Goal: Information Seeking & Learning: Stay updated

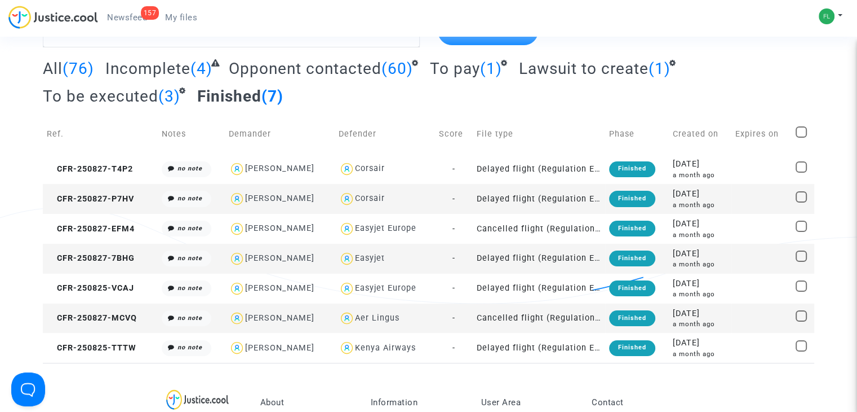
click at [130, 14] on span "Newsfeed" at bounding box center [127, 17] width 40 height 10
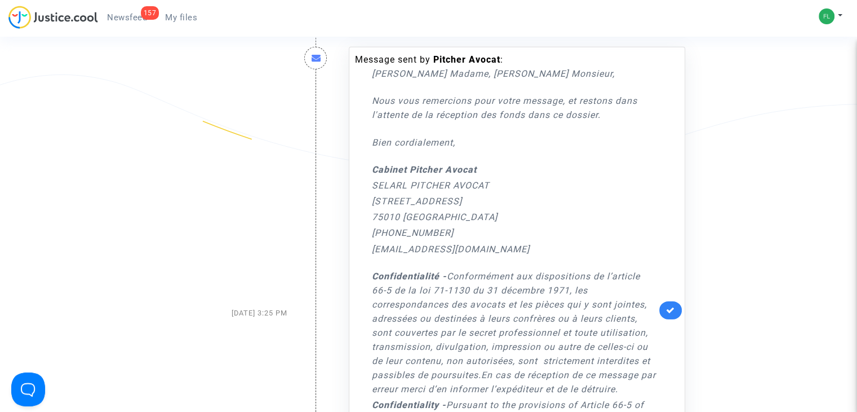
scroll to position [3231, 0]
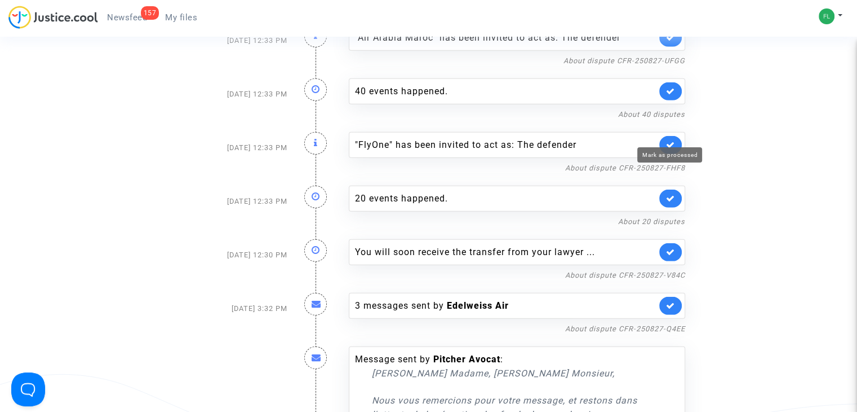
click at [668, 140] on icon at bounding box center [670, 144] width 9 height 8
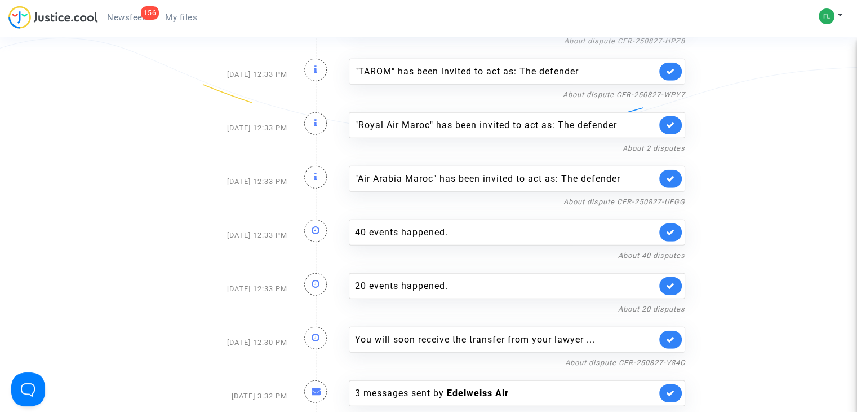
scroll to position [3089, 0]
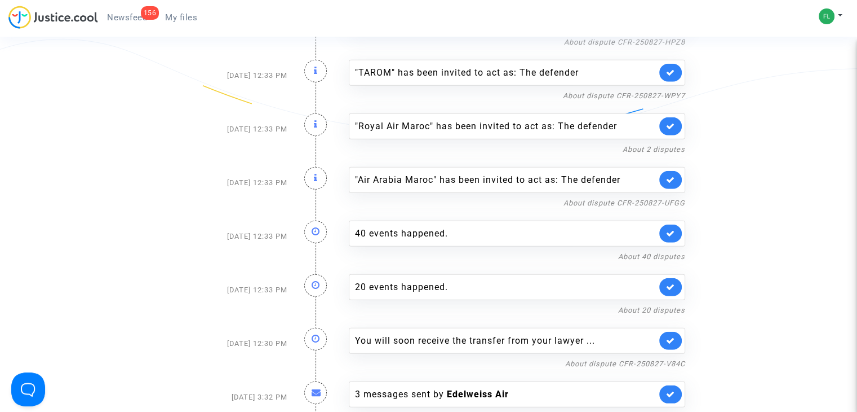
click at [665, 171] on link at bounding box center [671, 180] width 23 height 18
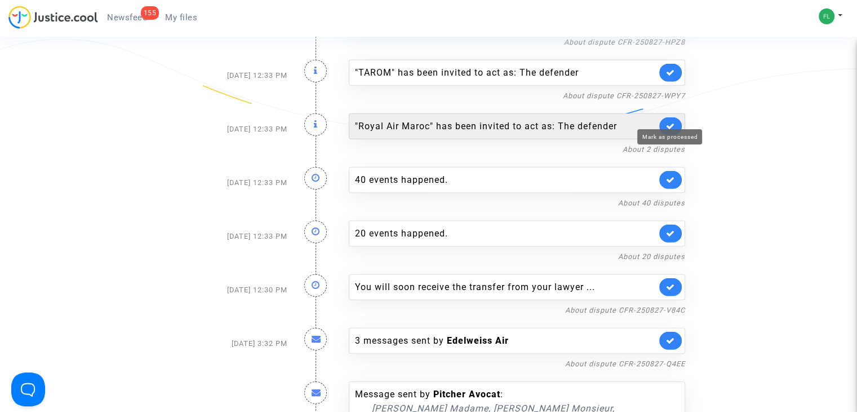
click at [671, 122] on icon at bounding box center [670, 126] width 9 height 8
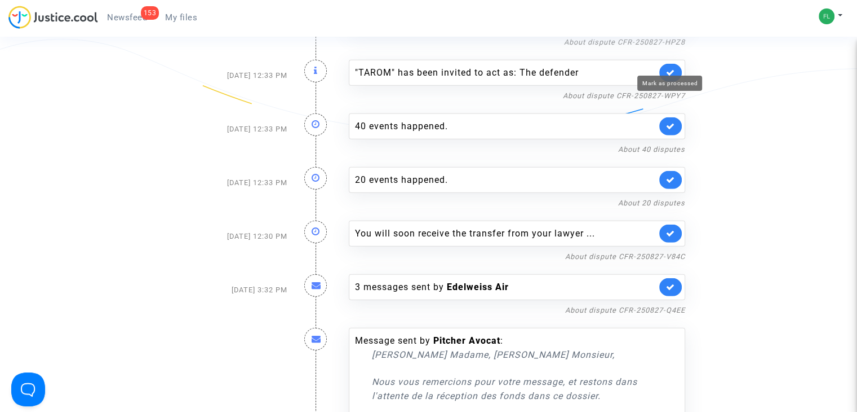
click at [671, 68] on icon at bounding box center [670, 72] width 9 height 8
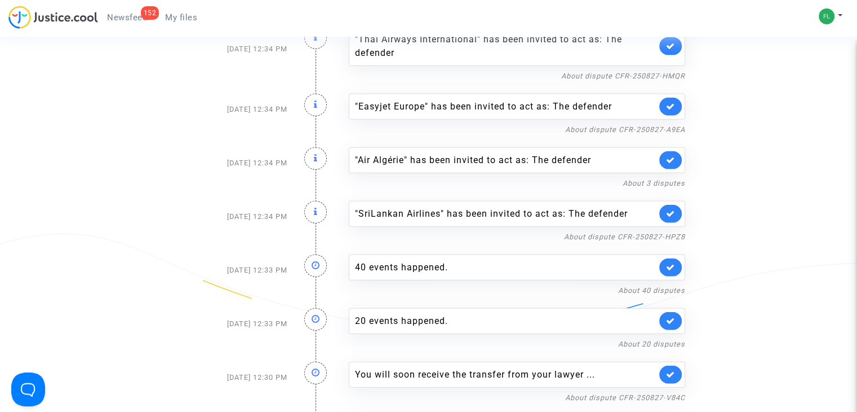
scroll to position [2891, 0]
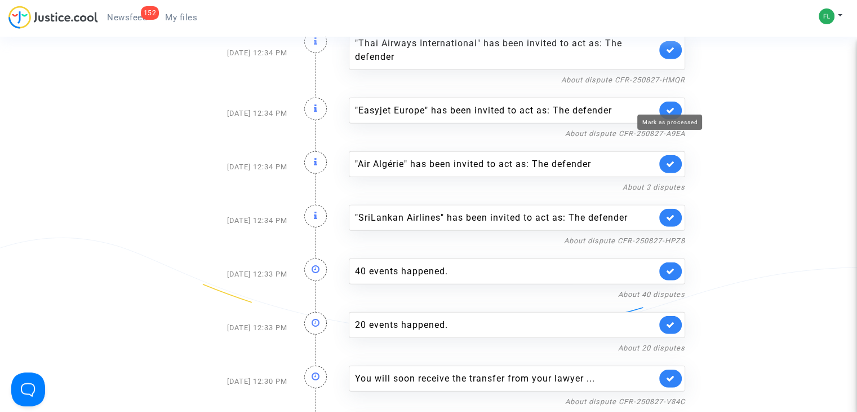
click at [673, 106] on icon at bounding box center [670, 110] width 9 height 8
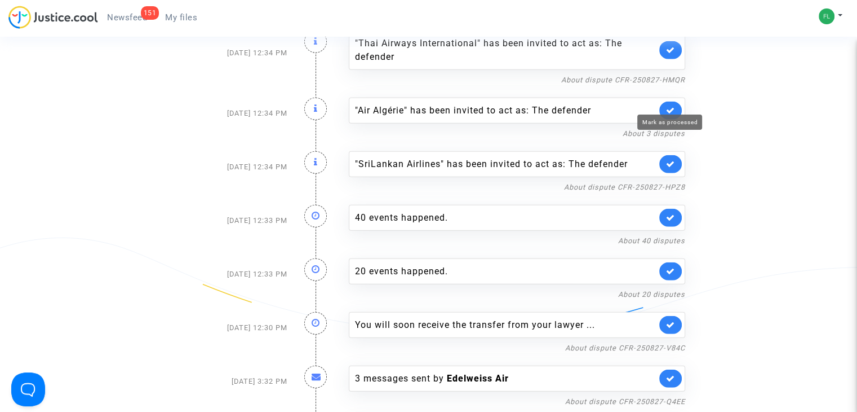
click at [673, 106] on icon at bounding box center [670, 110] width 9 height 8
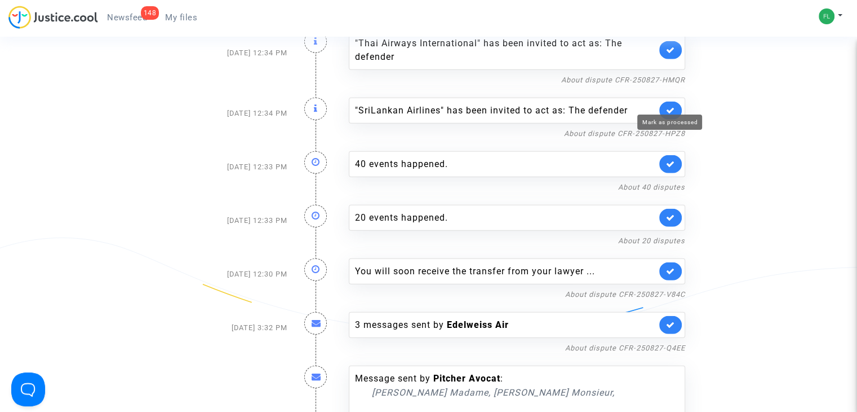
click at [673, 106] on icon at bounding box center [670, 110] width 9 height 8
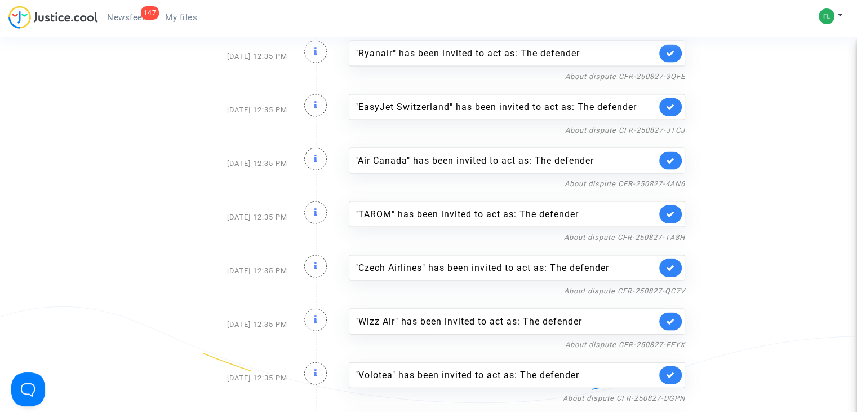
scroll to position [2343, 0]
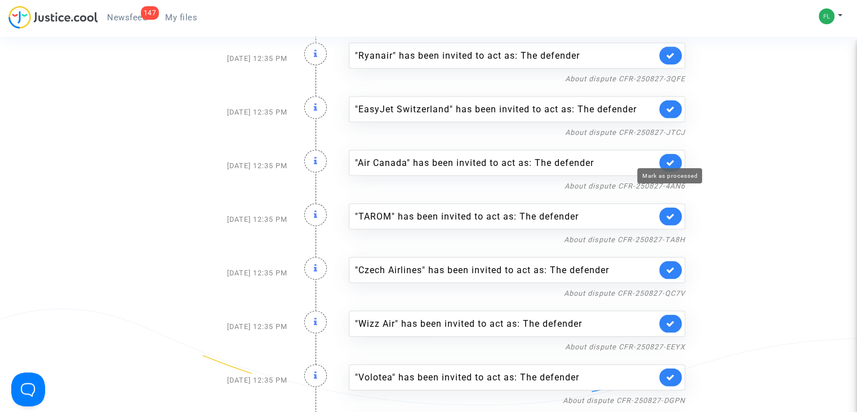
click at [667, 158] on icon at bounding box center [670, 162] width 9 height 8
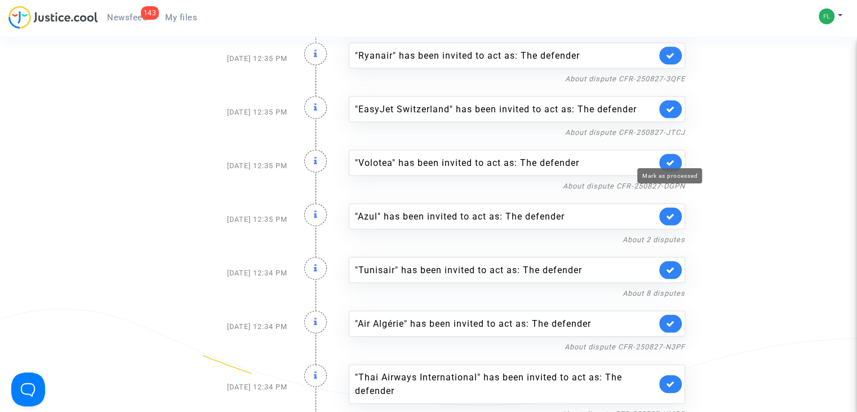
click at [667, 158] on icon at bounding box center [670, 162] width 9 height 8
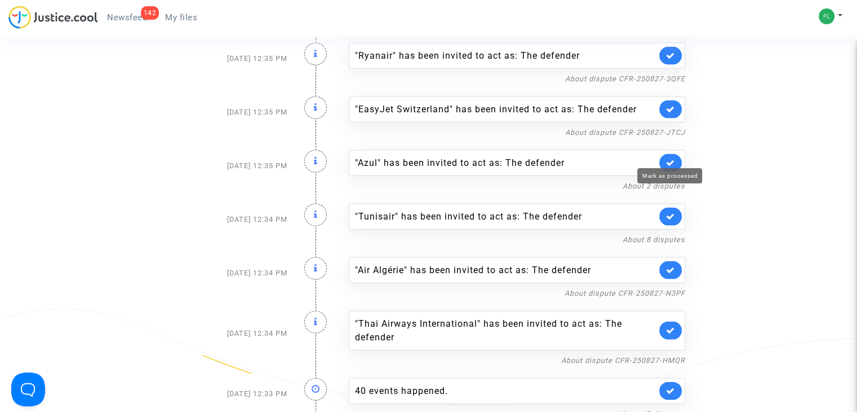
click at [667, 158] on icon at bounding box center [670, 162] width 9 height 8
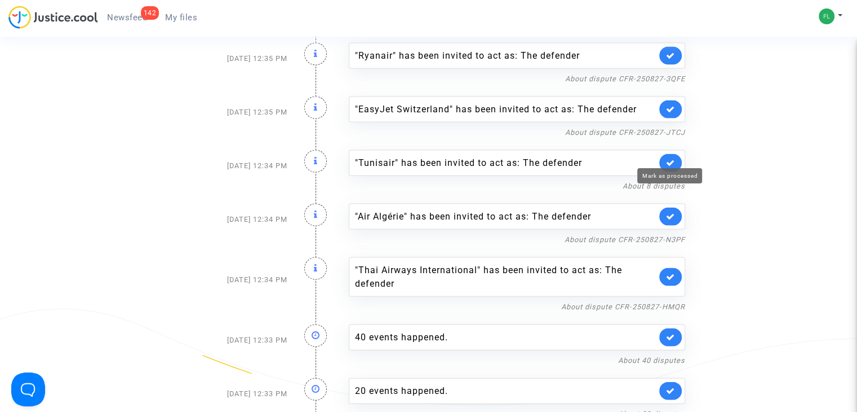
click at [667, 158] on icon at bounding box center [670, 162] width 9 height 8
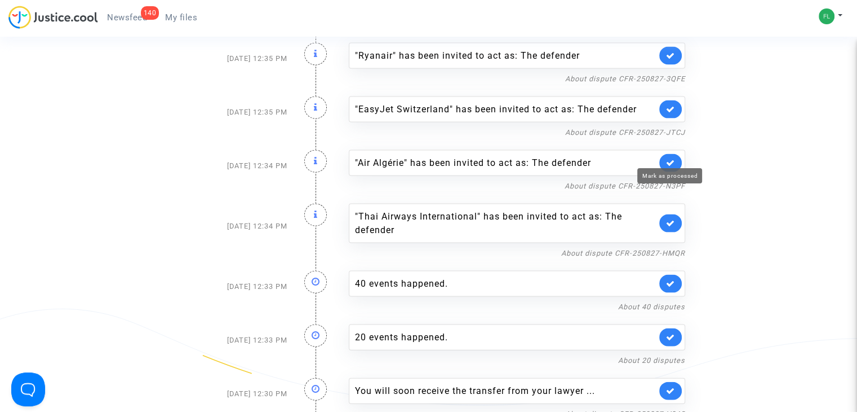
click at [667, 158] on icon at bounding box center [670, 162] width 9 height 8
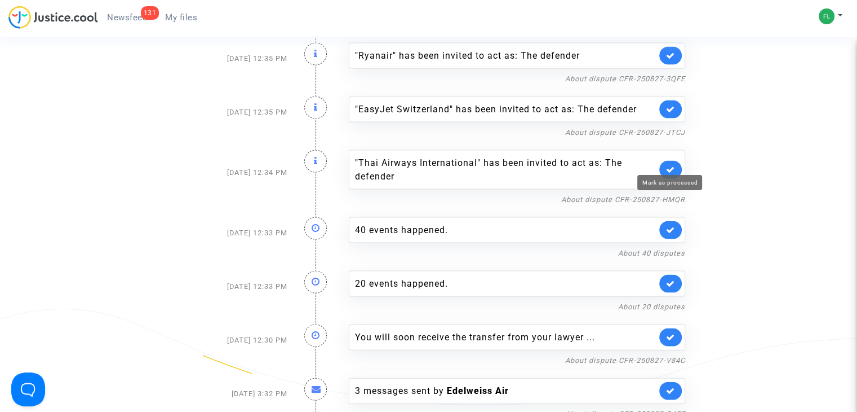
click at [669, 165] on icon at bounding box center [670, 169] width 9 height 8
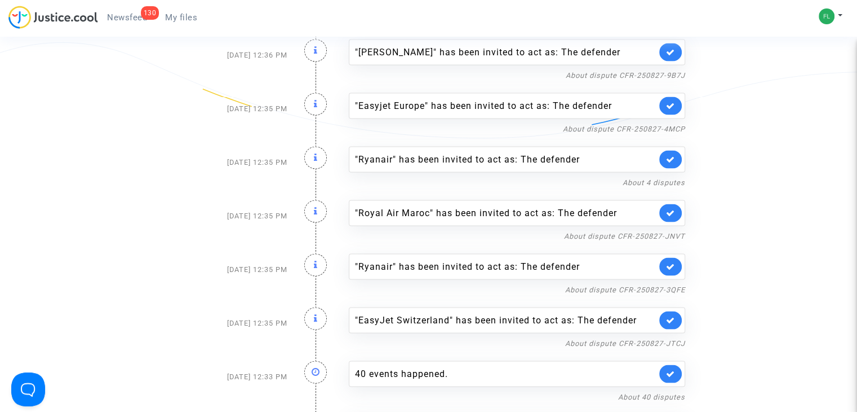
scroll to position [2117, 0]
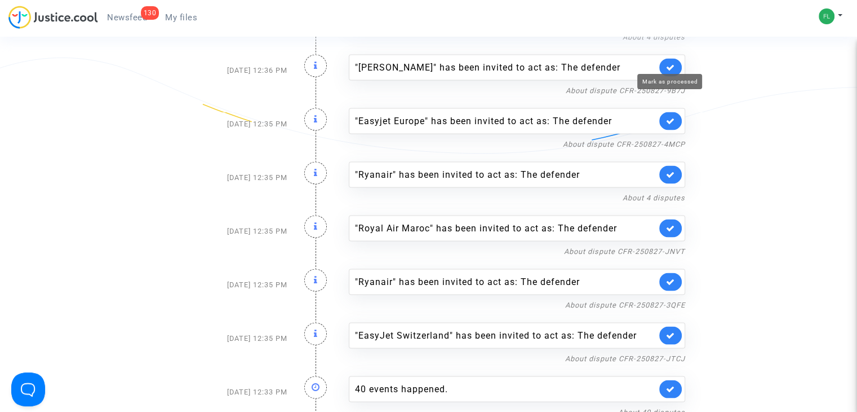
click at [670, 63] on icon at bounding box center [670, 67] width 9 height 8
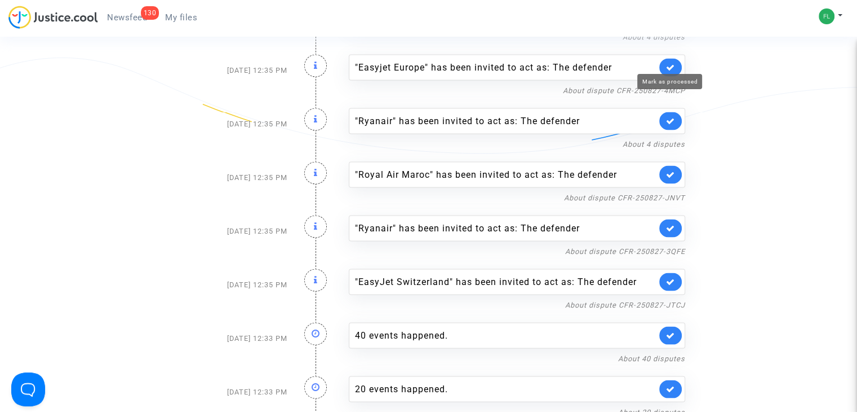
click at [670, 63] on icon at bounding box center [670, 67] width 9 height 8
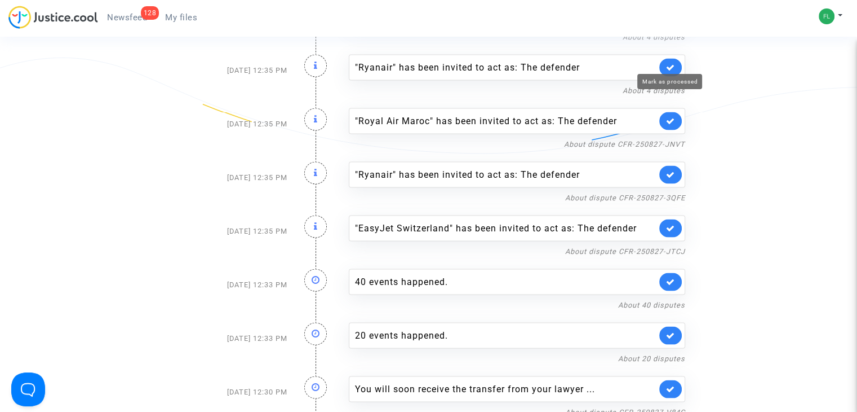
click at [670, 63] on icon at bounding box center [670, 67] width 9 height 8
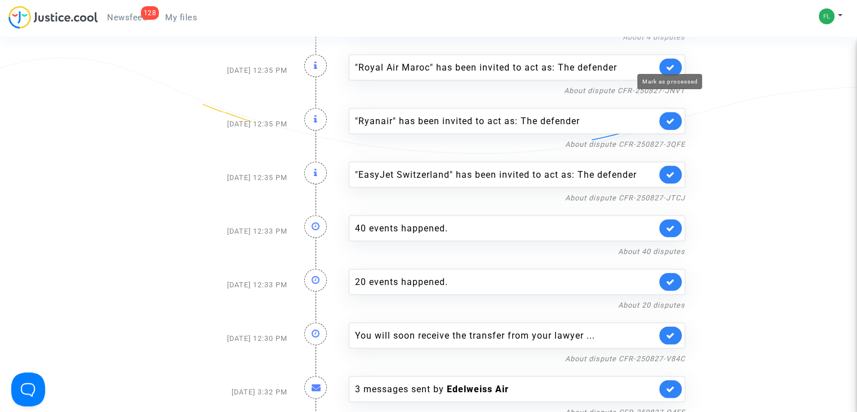
click at [670, 63] on icon at bounding box center [670, 67] width 9 height 8
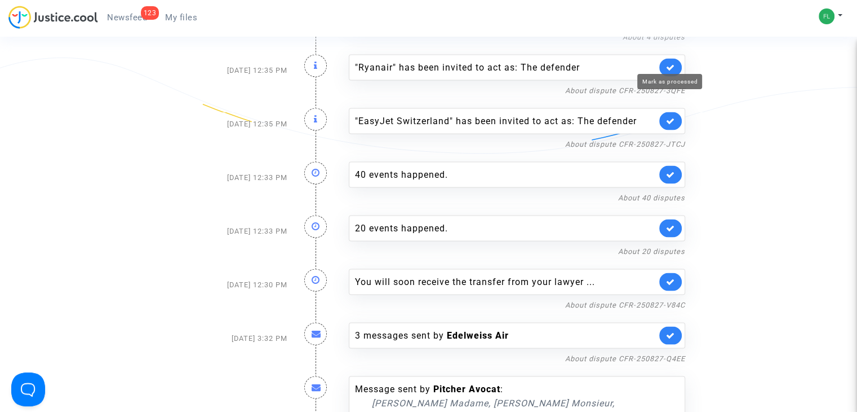
click at [670, 63] on icon at bounding box center [670, 67] width 9 height 8
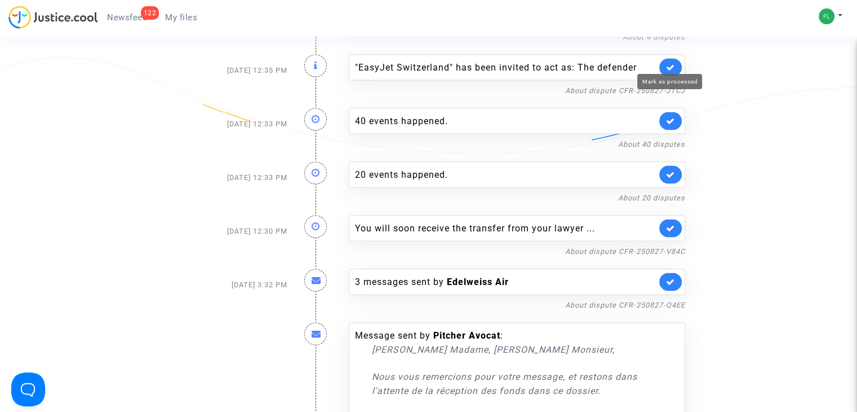
click at [670, 63] on icon at bounding box center [670, 67] width 9 height 8
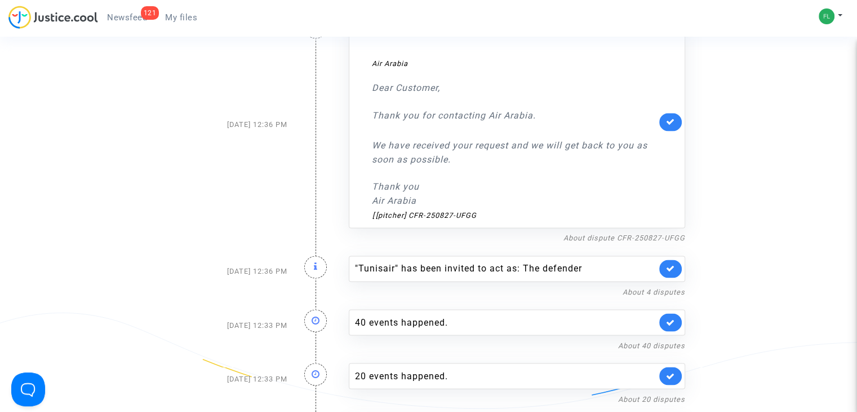
scroll to position [1863, 0]
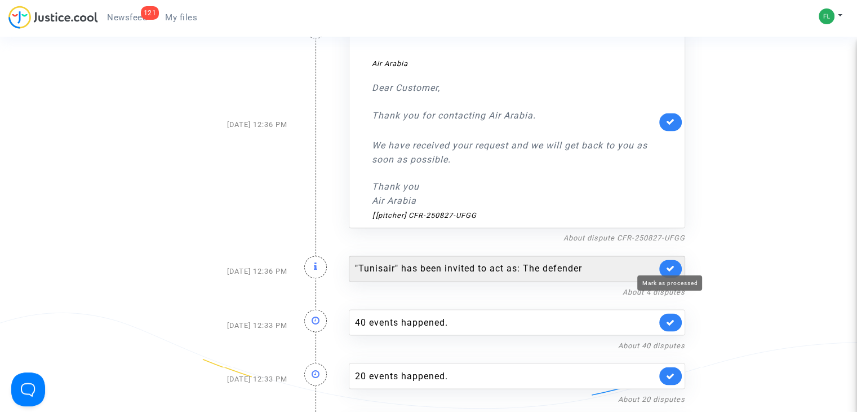
click at [673, 264] on icon at bounding box center [670, 268] width 9 height 8
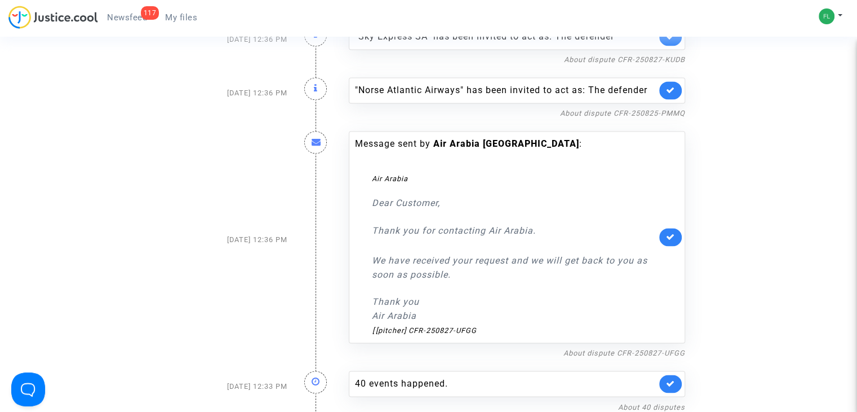
scroll to position [1748, 0]
click at [668, 81] on link at bounding box center [671, 90] width 23 height 18
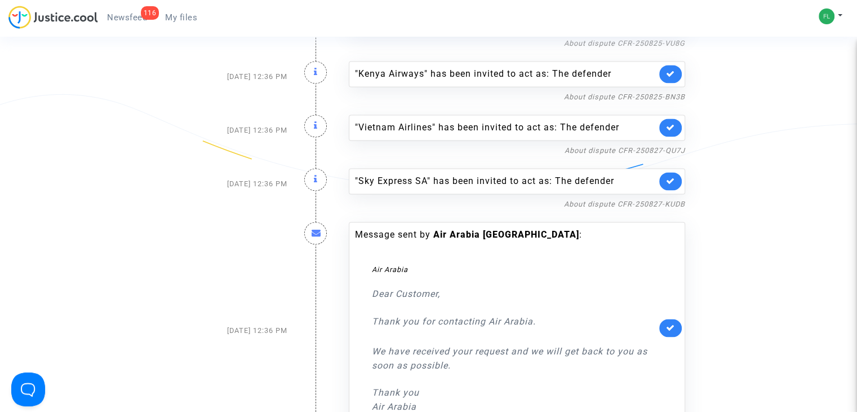
scroll to position [1602, 0]
click at [667, 72] on icon at bounding box center [670, 74] width 9 height 8
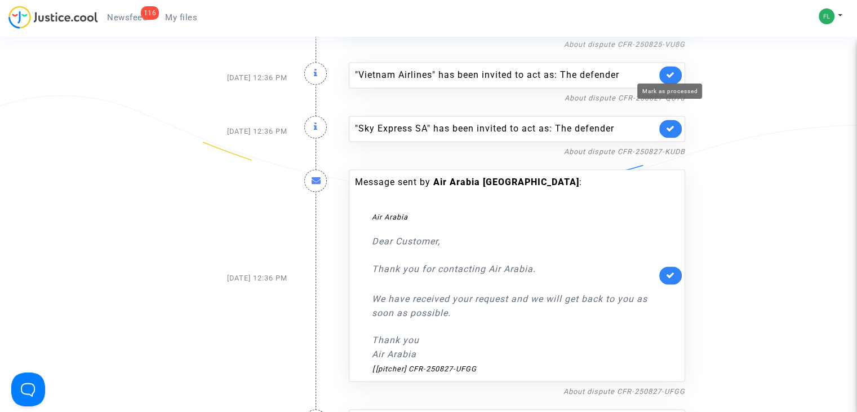
click at [667, 72] on icon at bounding box center [670, 74] width 9 height 8
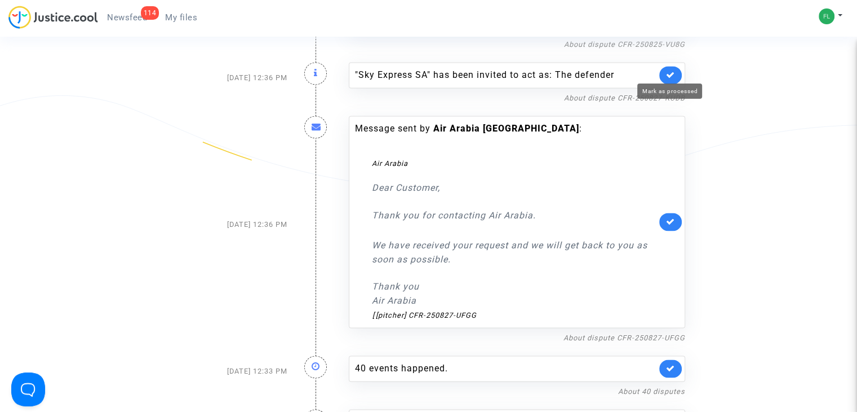
click at [667, 72] on icon at bounding box center [670, 74] width 9 height 8
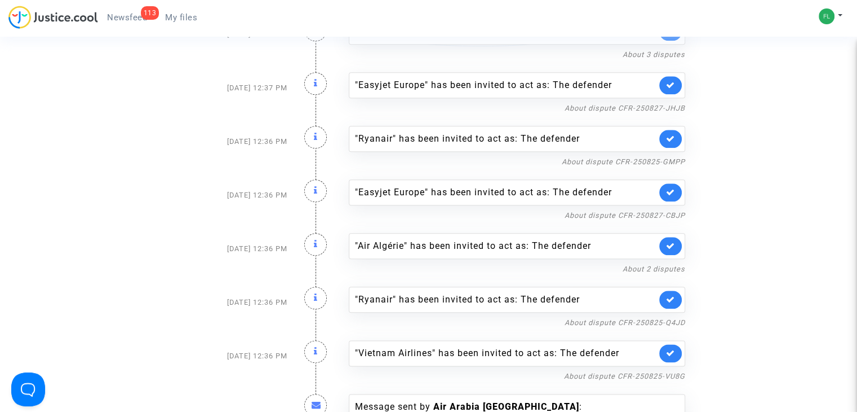
scroll to position [1270, 0]
click at [666, 82] on icon at bounding box center [670, 86] width 9 height 8
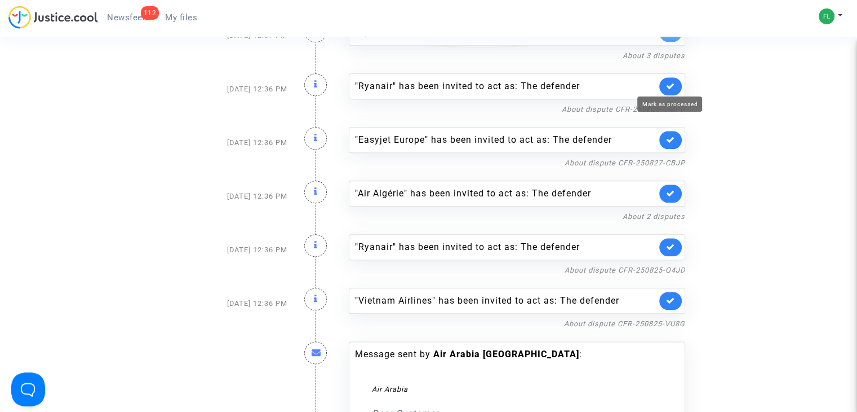
click at [666, 82] on icon at bounding box center [670, 86] width 9 height 8
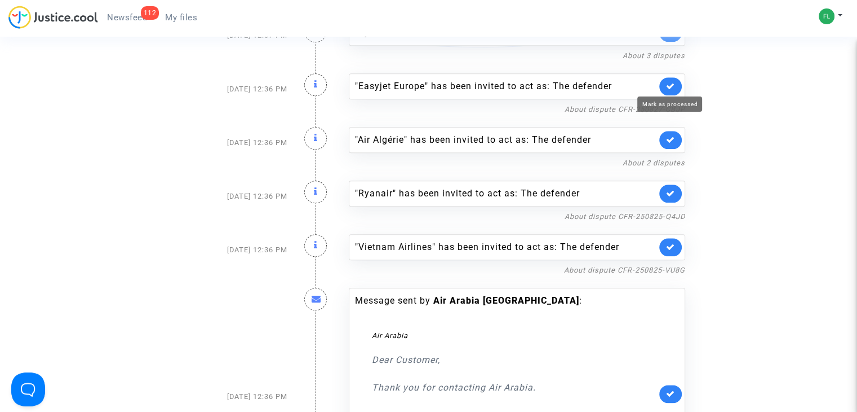
click at [666, 82] on icon at bounding box center [670, 86] width 9 height 8
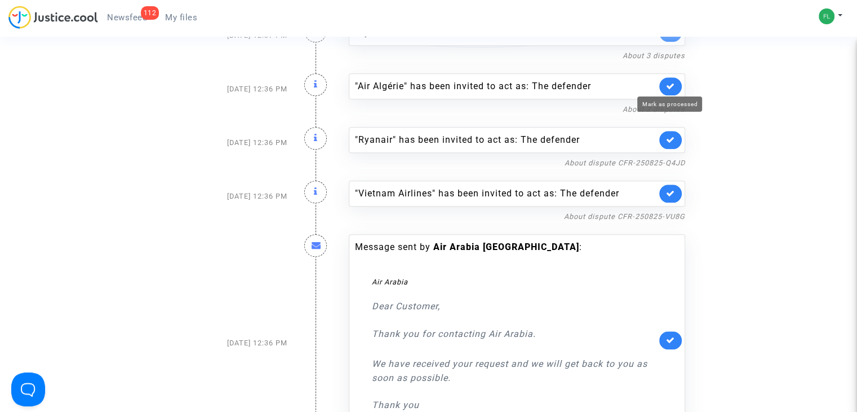
click at [666, 82] on icon at bounding box center [670, 86] width 9 height 8
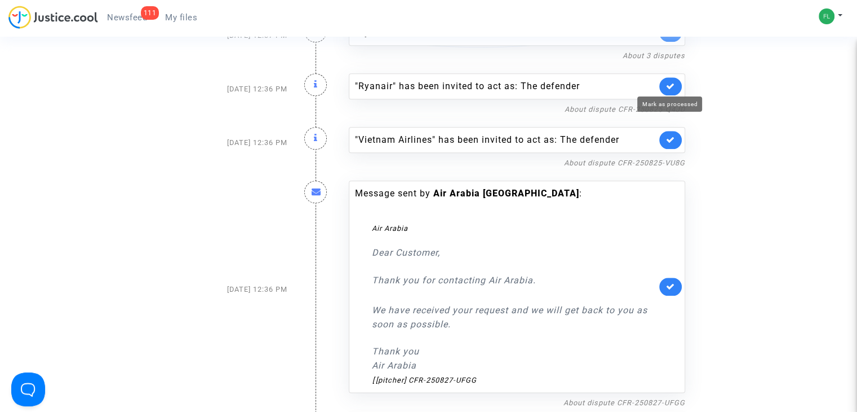
click at [666, 82] on icon at bounding box center [670, 86] width 9 height 8
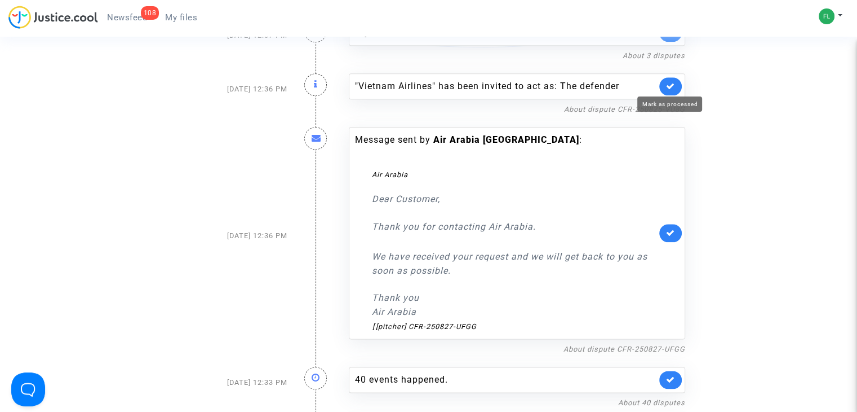
click at [666, 82] on icon at bounding box center [670, 86] width 9 height 8
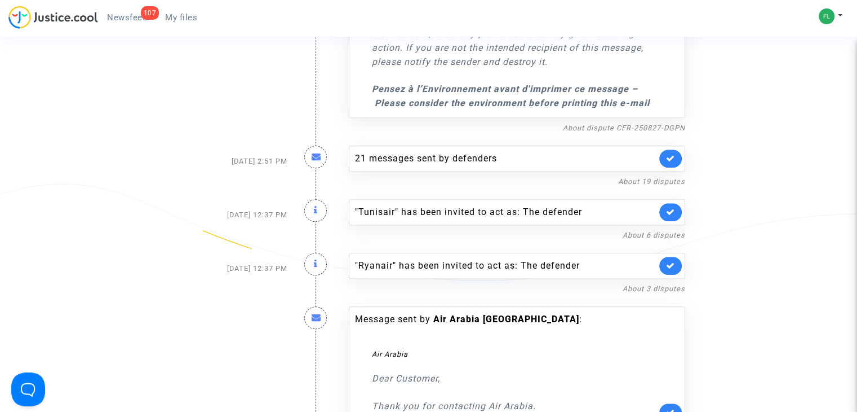
scroll to position [1031, 0]
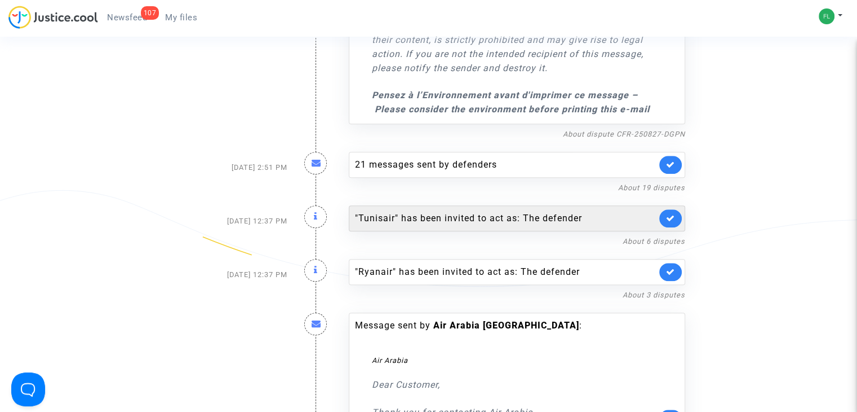
click at [661, 216] on link at bounding box center [671, 218] width 23 height 18
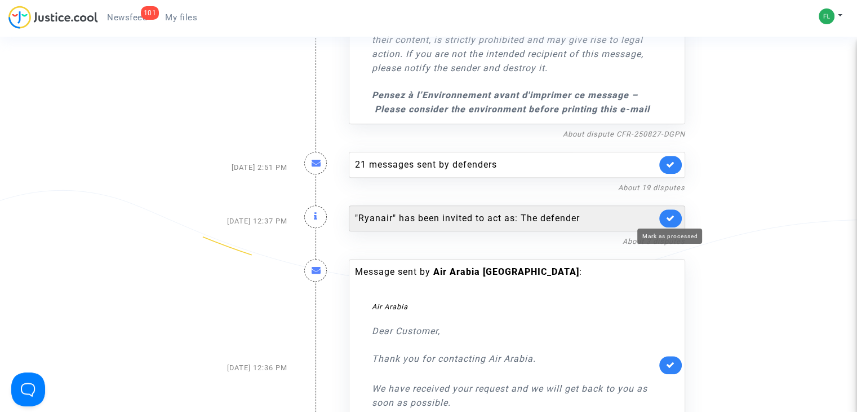
click at [671, 220] on icon at bounding box center [670, 218] width 9 height 8
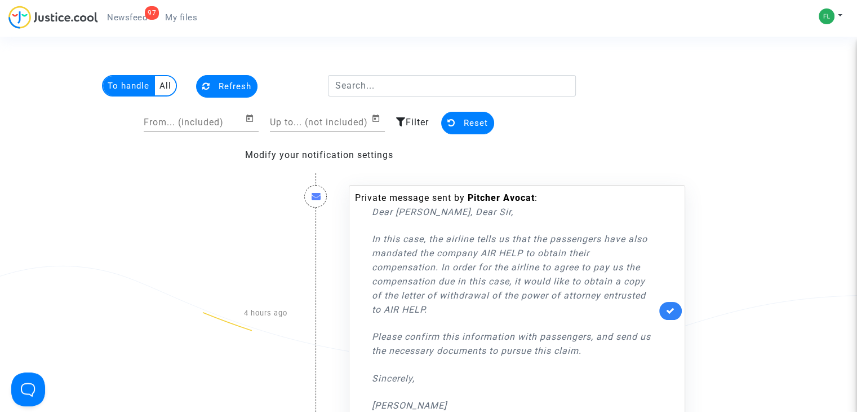
scroll to position [0, 0]
click at [241, 82] on span "Refresh" at bounding box center [235, 87] width 33 height 10
